Goal: Download file/media

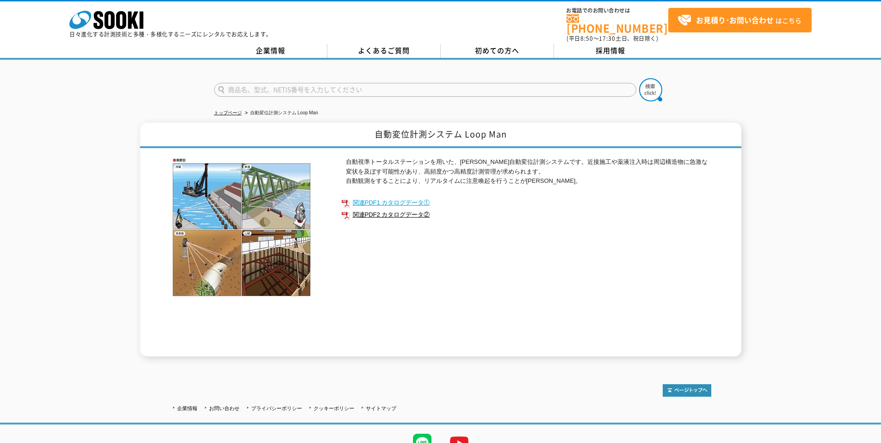
click at [391, 197] on link "関連PDF1 カタログデータ①" at bounding box center [526, 203] width 370 height 12
click at [410, 209] on link "関連PDF2 カタログデータ②" at bounding box center [526, 215] width 370 height 12
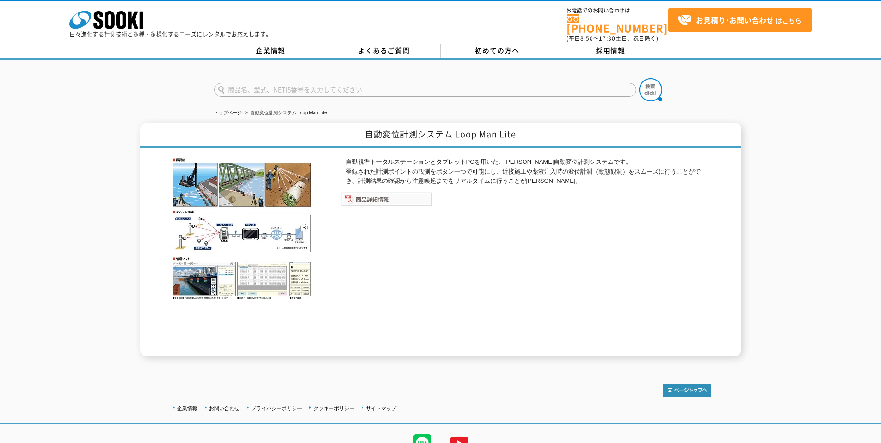
click at [367, 194] on img at bounding box center [386, 199] width 91 height 14
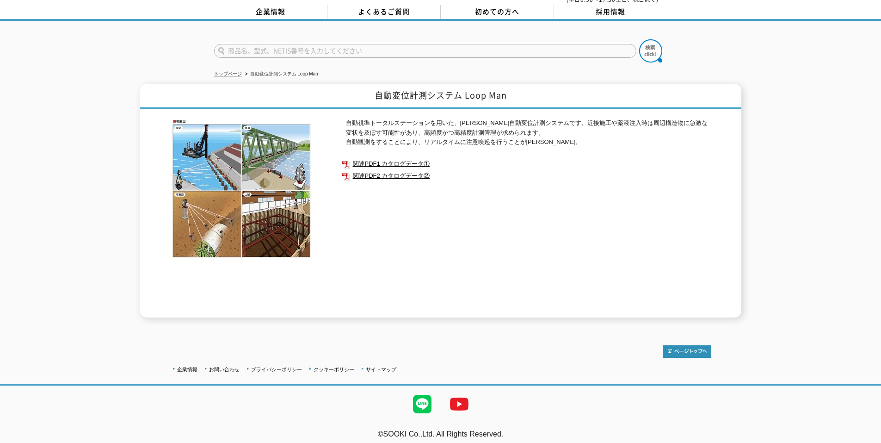
scroll to position [39, 0]
click at [464, 404] on img at bounding box center [459, 403] width 37 height 37
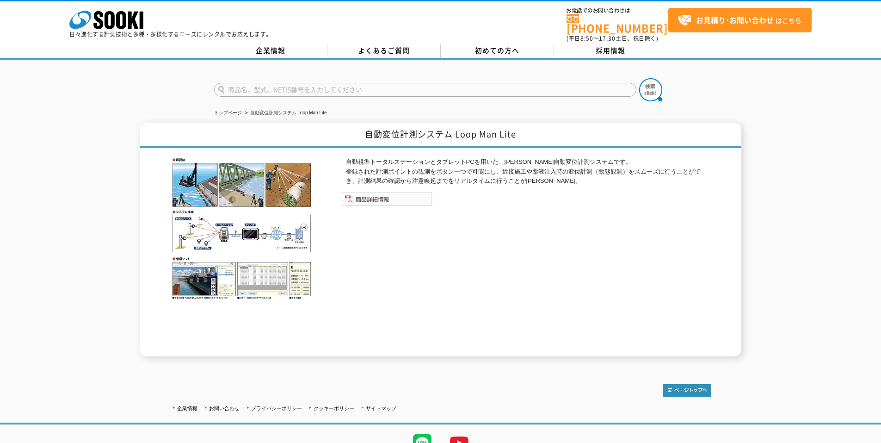
click at [352, 194] on img at bounding box center [386, 199] width 91 height 14
